Goal: Task Accomplishment & Management: Complete application form

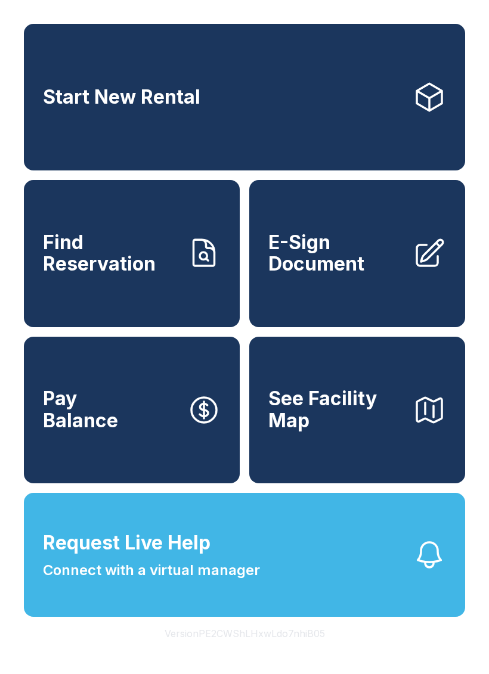
click at [339, 592] on button "Request Live Help Connect with a virtual manager" at bounding box center [244, 555] width 441 height 124
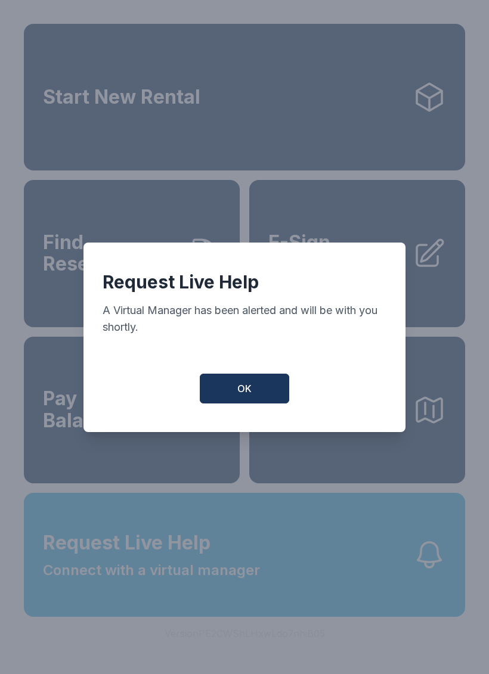
click at [252, 396] on button "OK" at bounding box center [244, 389] width 89 height 30
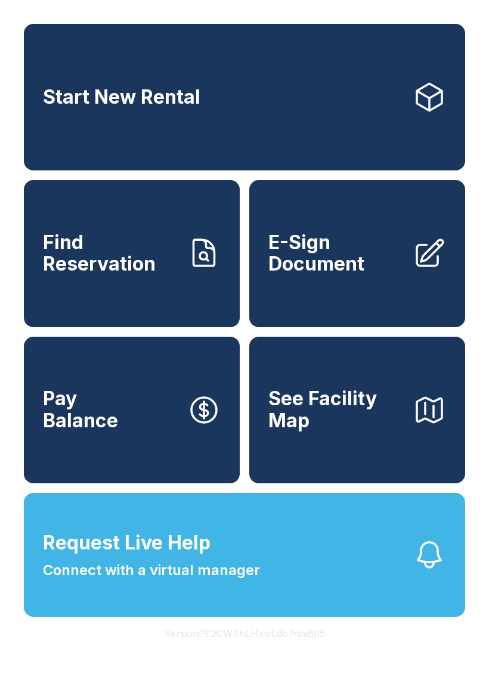
click at [380, 275] on span "E-Sign Document" at bounding box center [335, 254] width 135 height 44
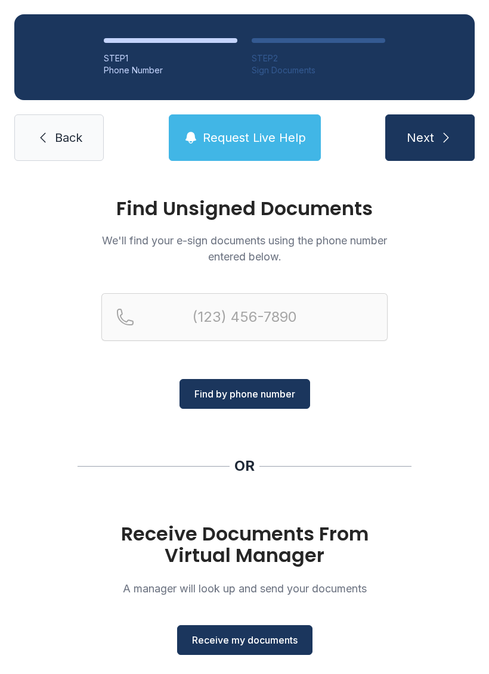
click at [268, 653] on button "Receive my documents" at bounding box center [244, 640] width 135 height 30
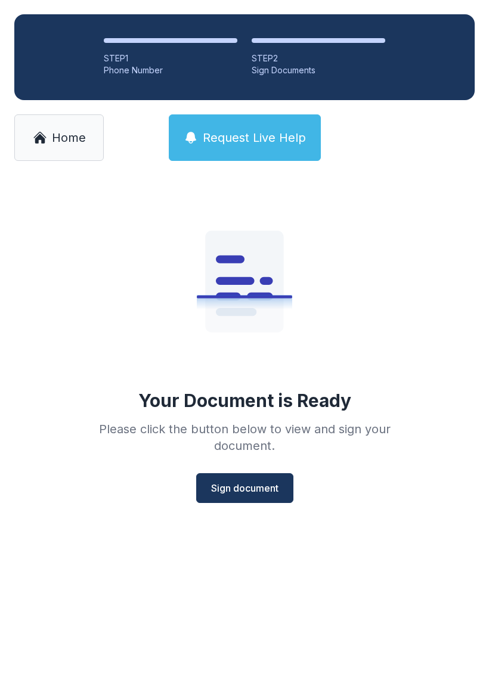
click at [248, 484] on span "Sign document" at bounding box center [244, 488] width 67 height 14
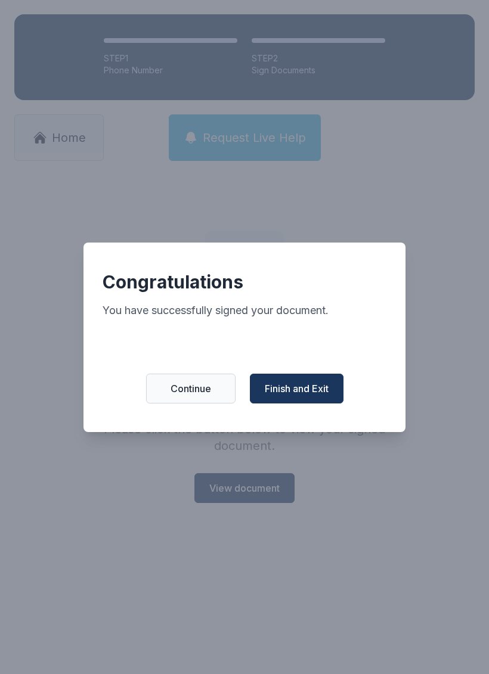
click at [315, 396] on span "Finish and Exit" at bounding box center [297, 388] width 64 height 14
